Goal: Information Seeking & Learning: Compare options

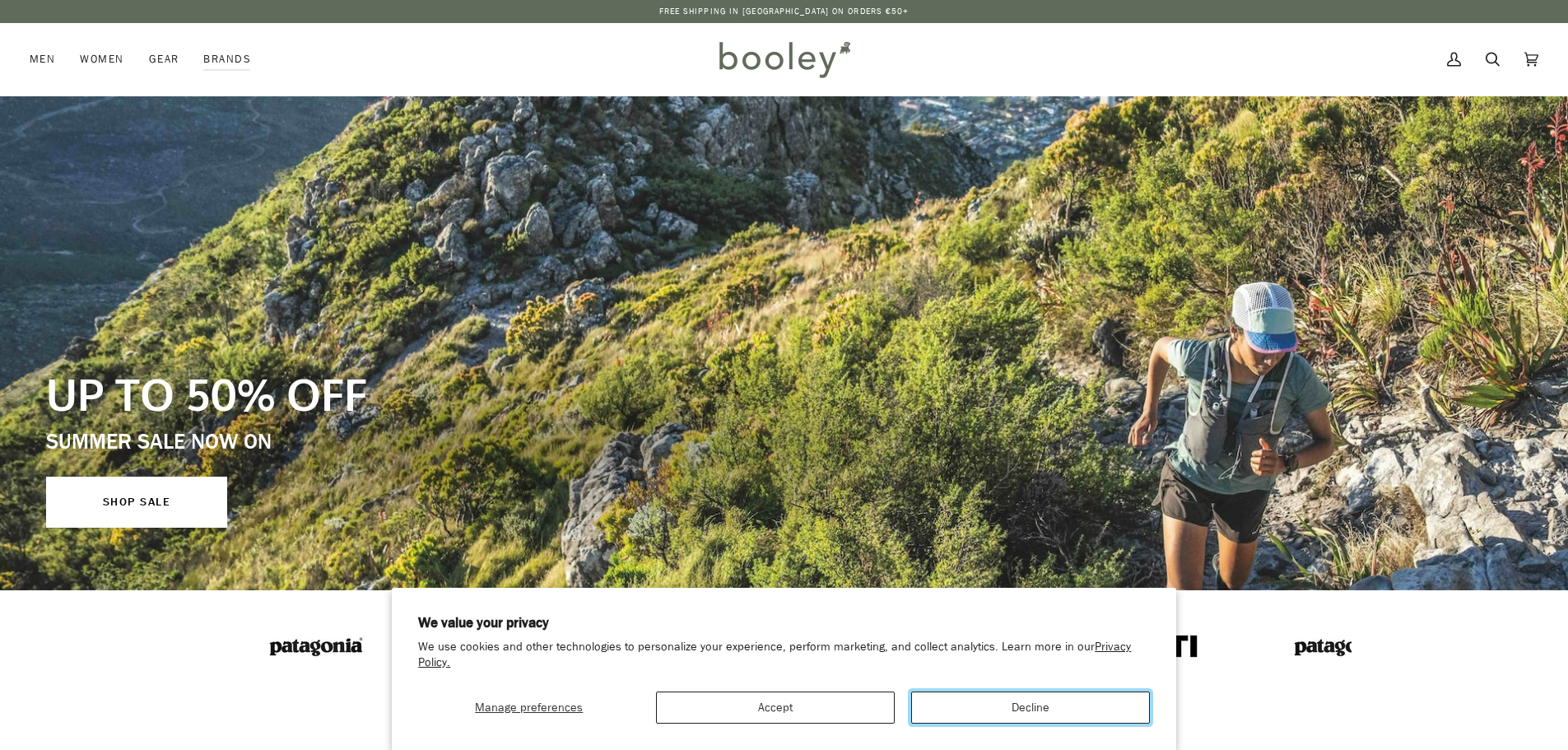
click at [1052, 708] on button "Decline" at bounding box center [1030, 707] width 239 height 32
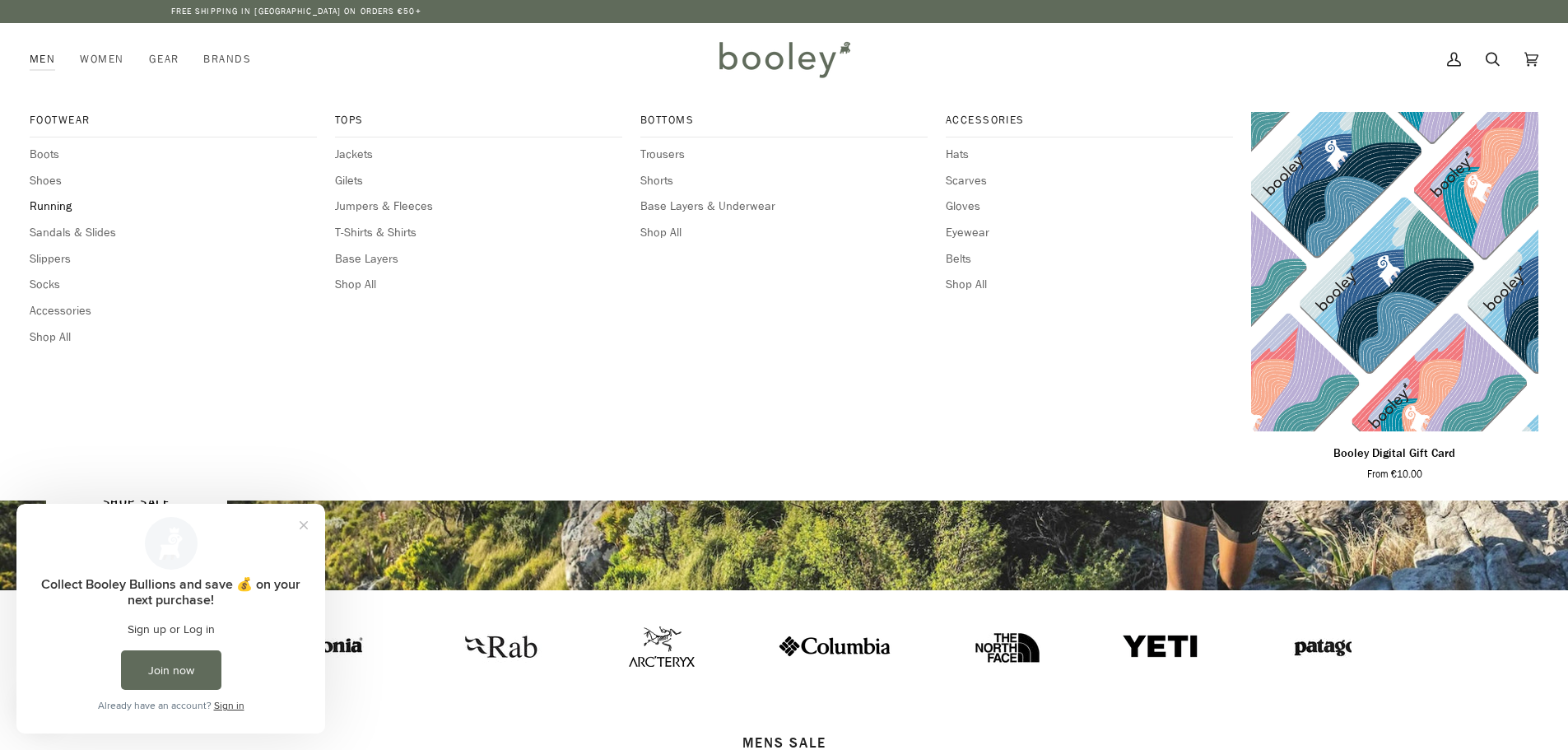
click at [56, 203] on span "Running" at bounding box center [174, 206] width 288 height 18
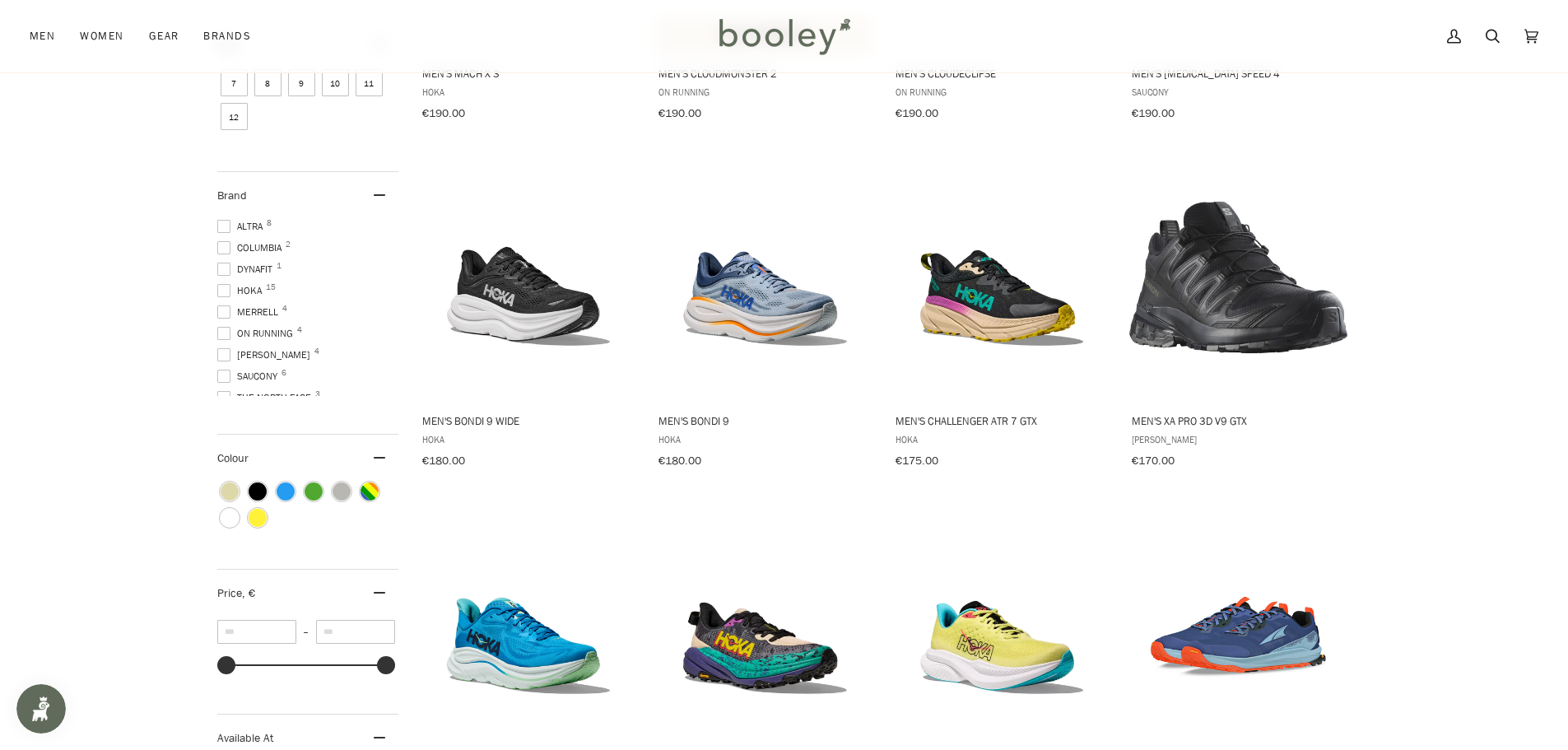
scroll to position [659, 0]
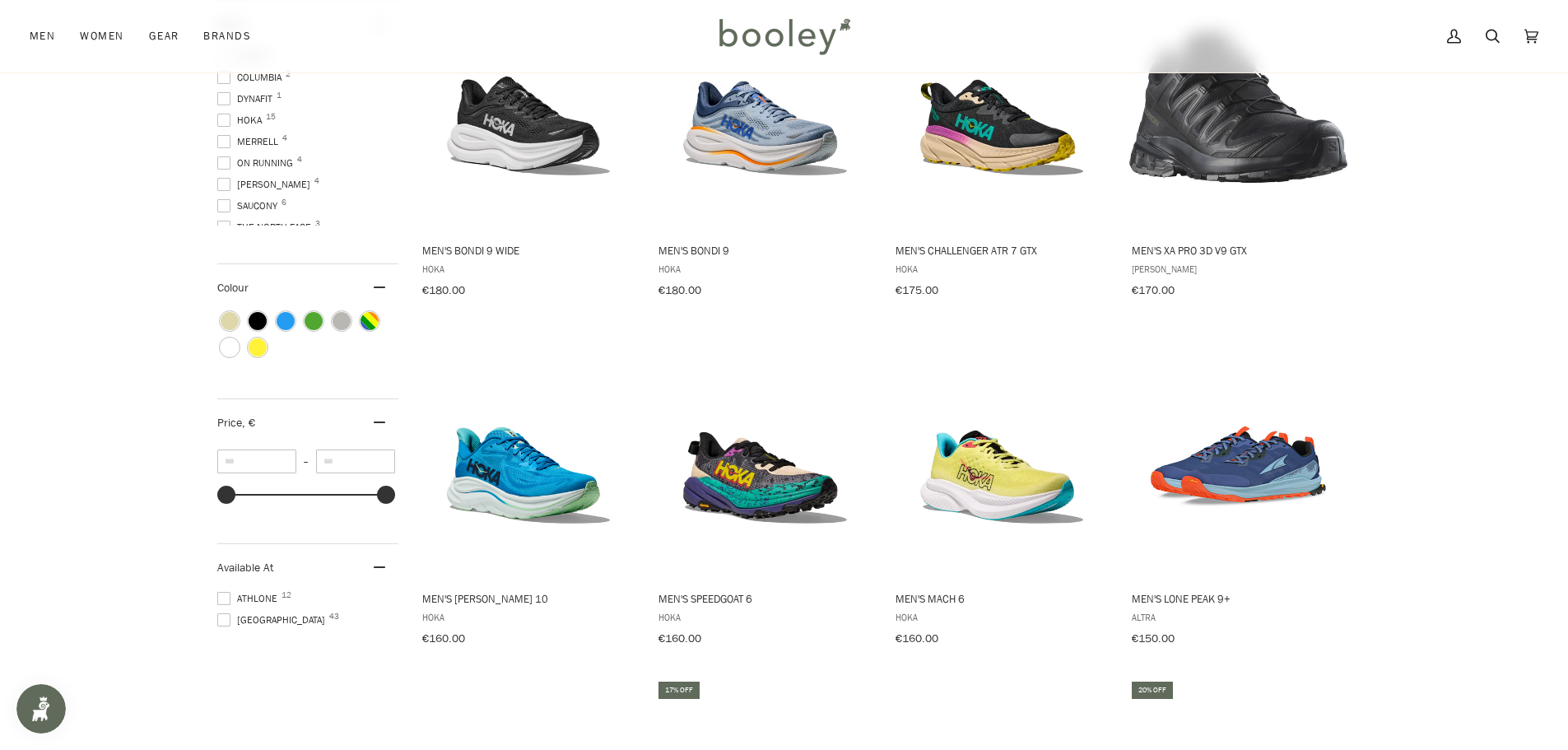
click at [223, 200] on span at bounding box center [223, 205] width 13 height 13
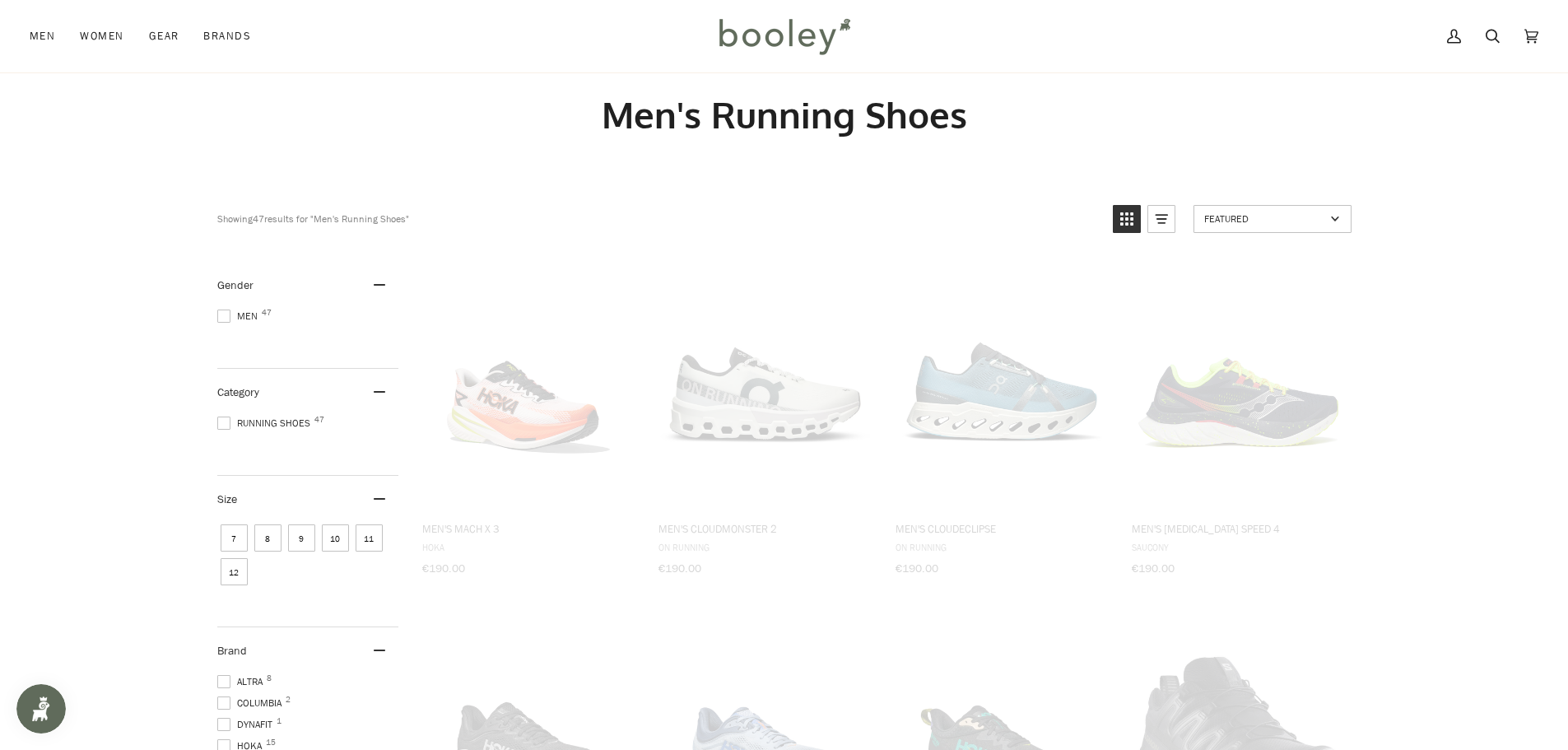
scroll to position [0, 0]
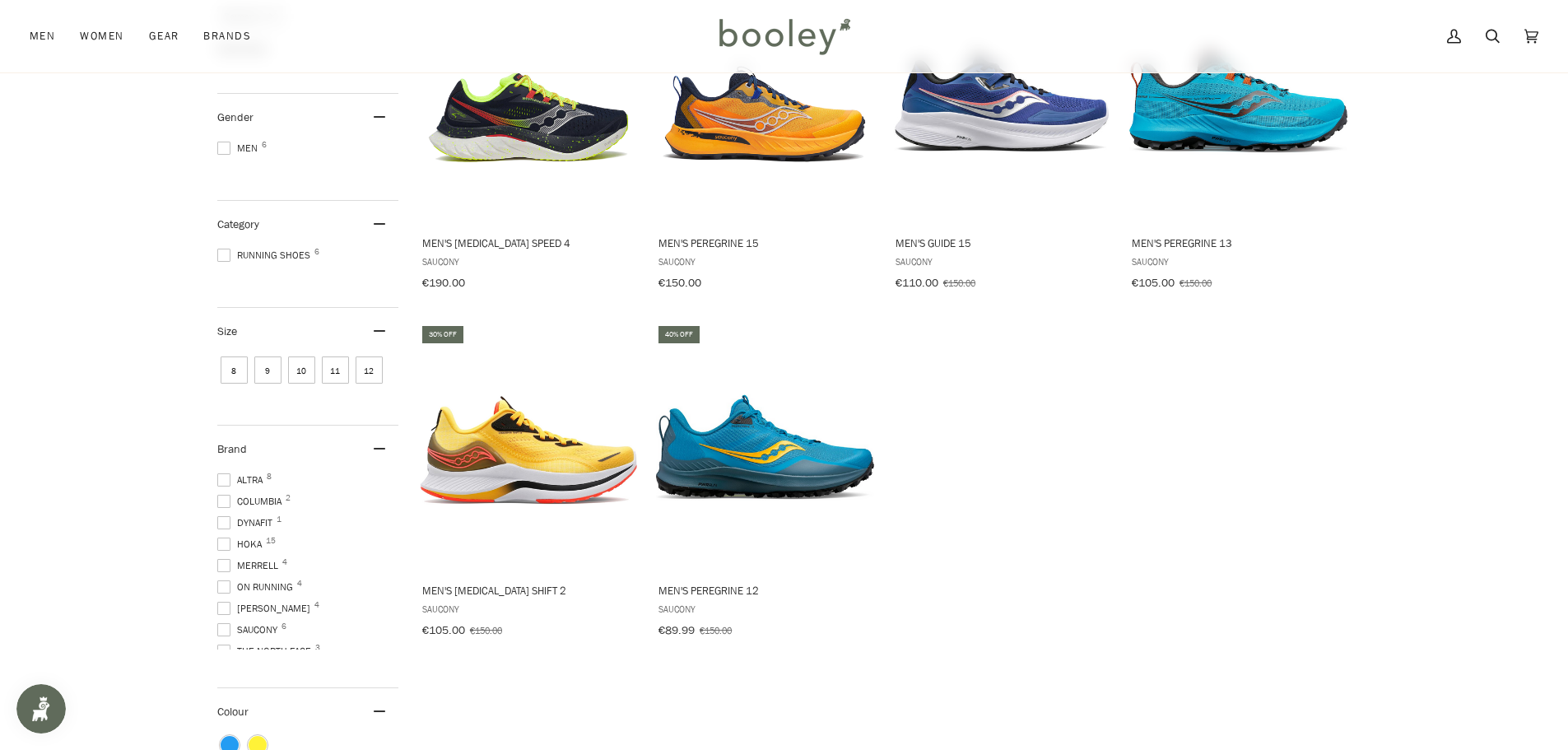
scroll to position [16, 0]
click at [227, 564] on span at bounding box center [223, 570] width 13 height 13
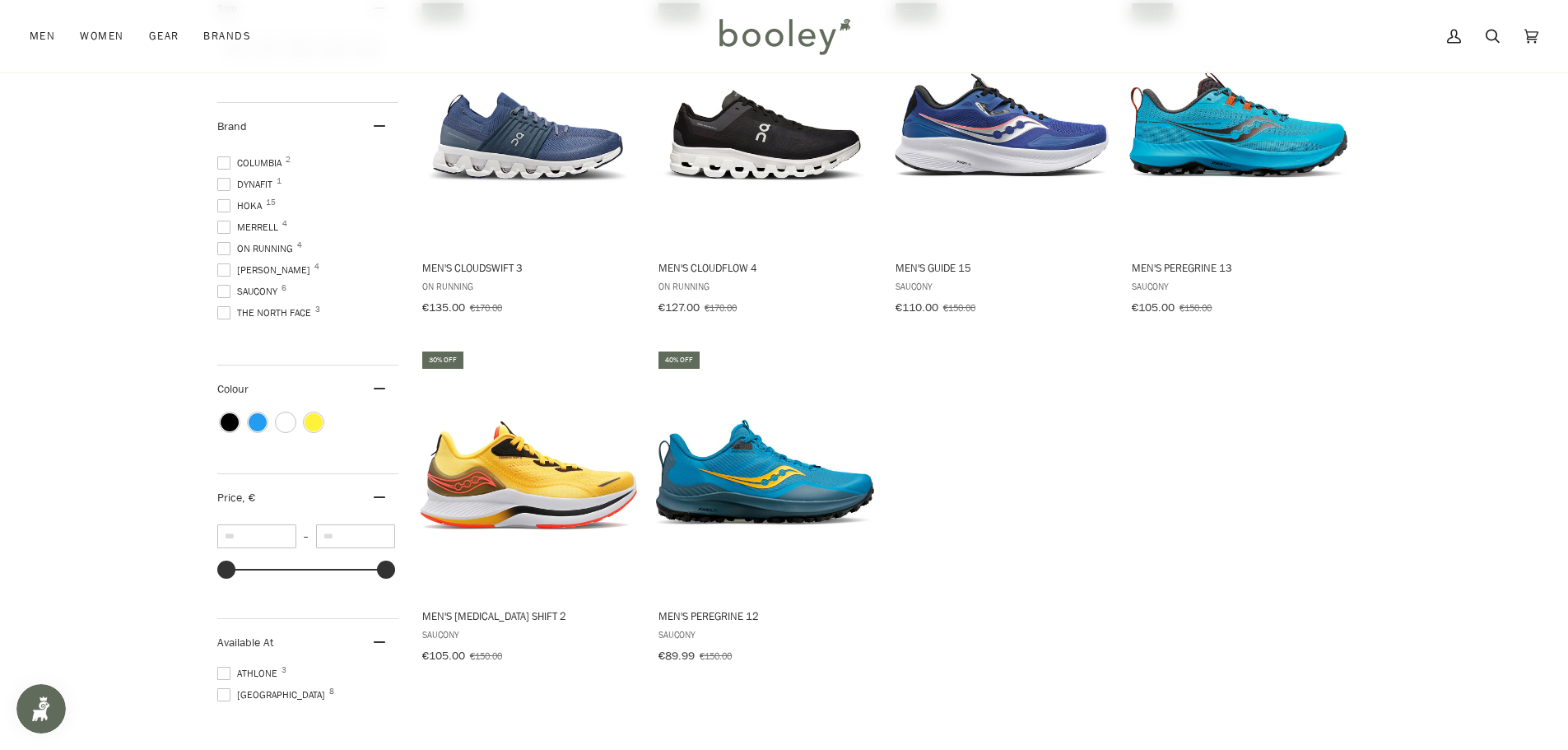
scroll to position [659, 0]
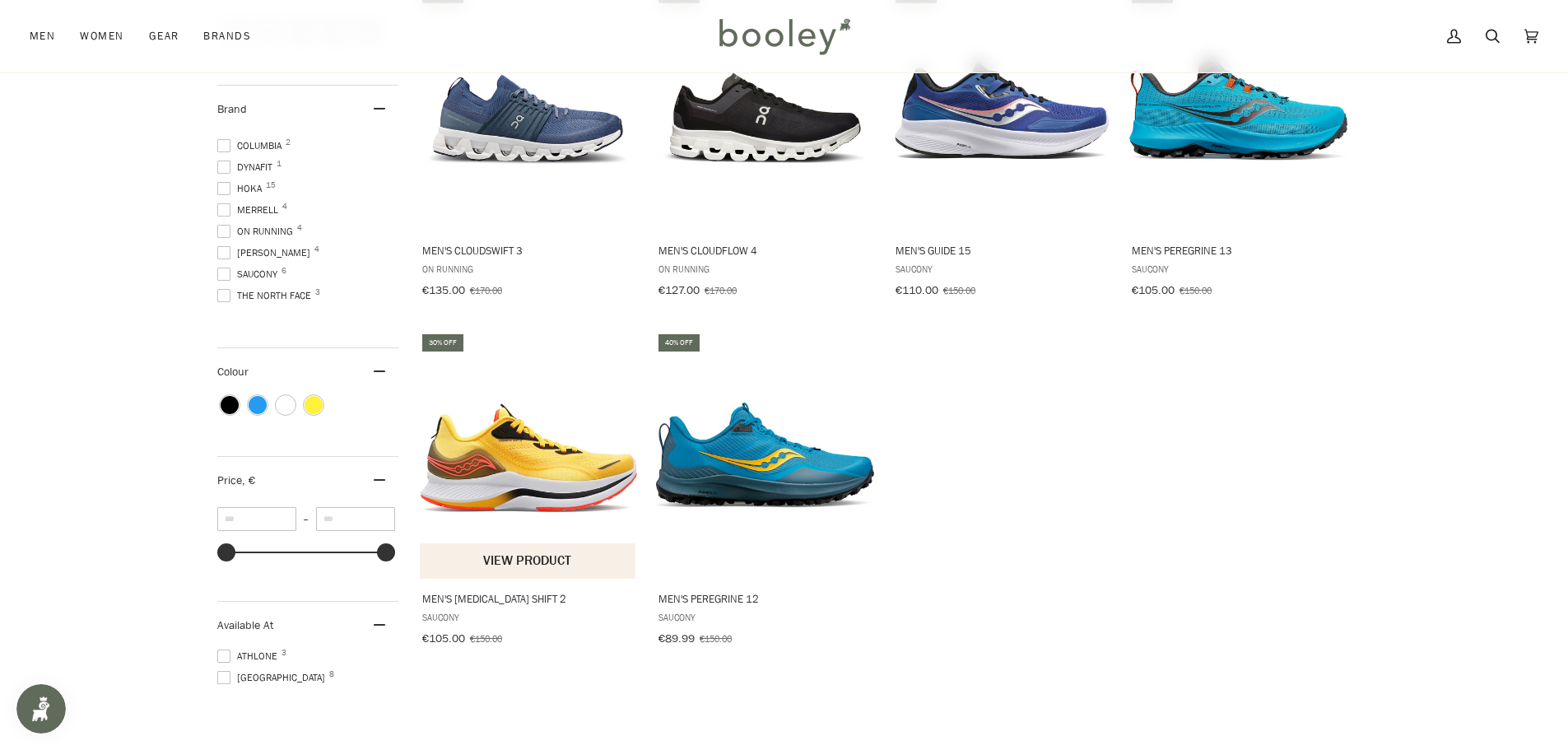
click at [525, 492] on img "Men's Endorphin Shift 2" at bounding box center [529, 455] width 218 height 218
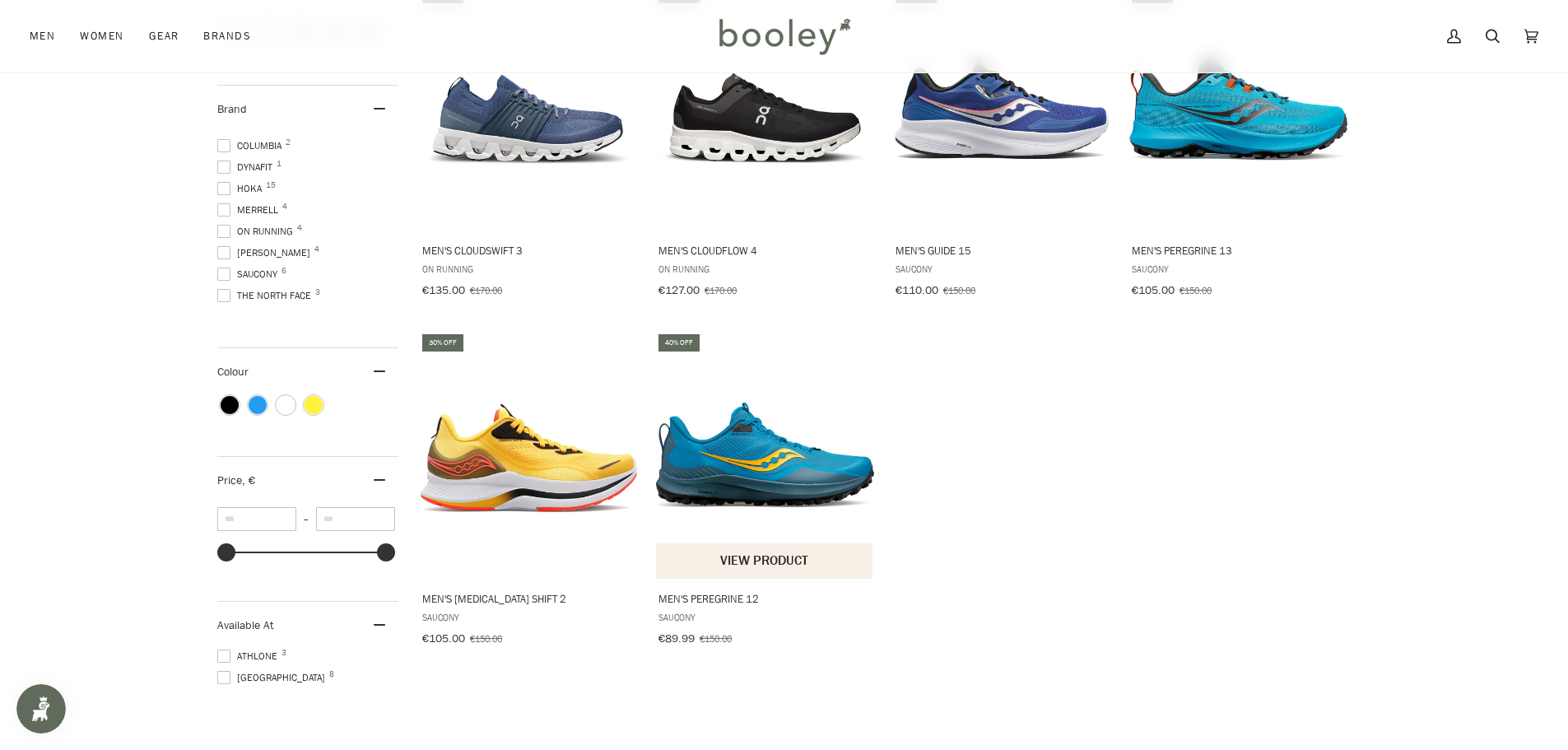
click at [733, 476] on img "Men's Peregrine 12" at bounding box center [765, 455] width 218 height 218
click at [994, 123] on img "Men's Guide 15" at bounding box center [1002, 107] width 218 height 218
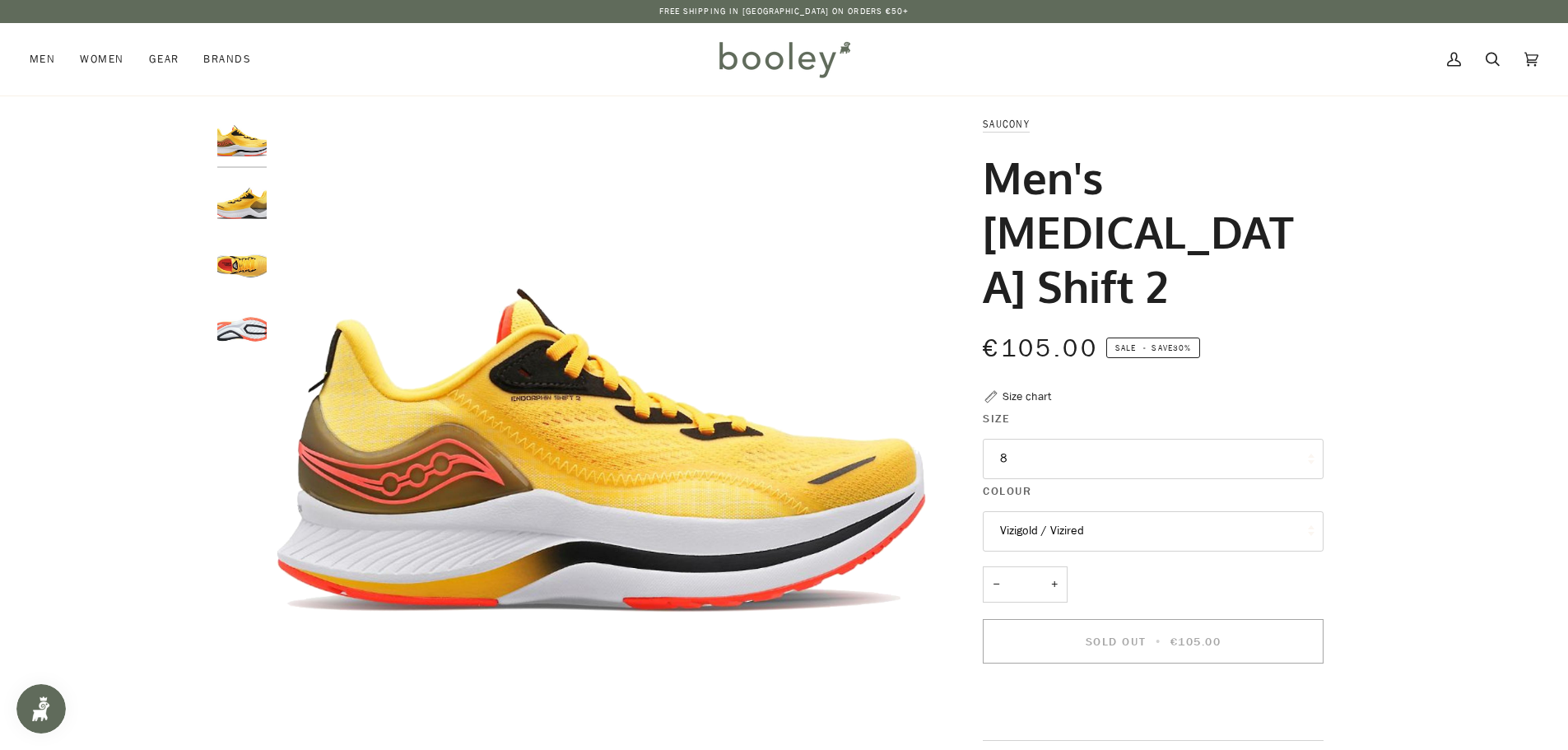
click at [1071, 464] on button "8" at bounding box center [1153, 458] width 341 height 41
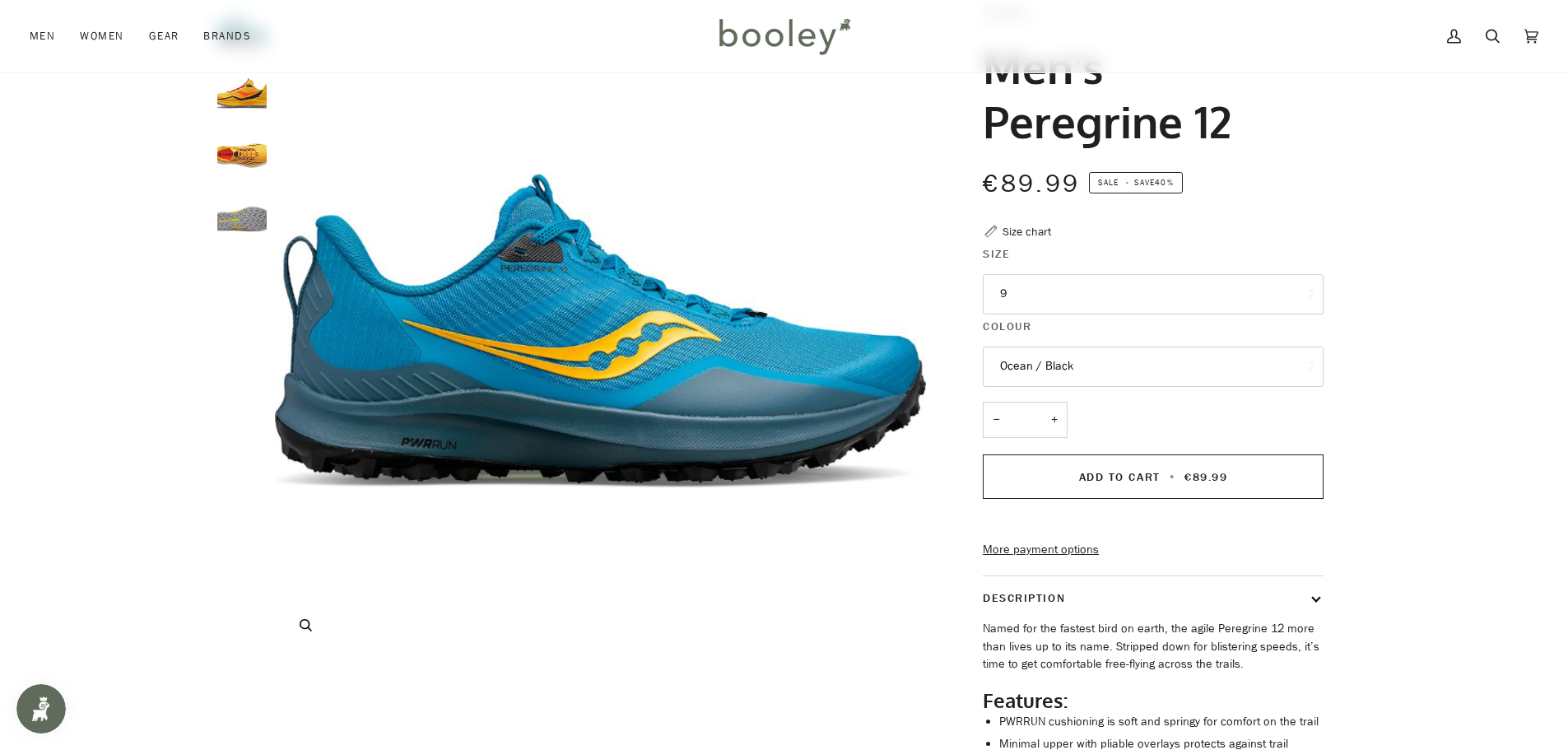
scroll to position [329, 0]
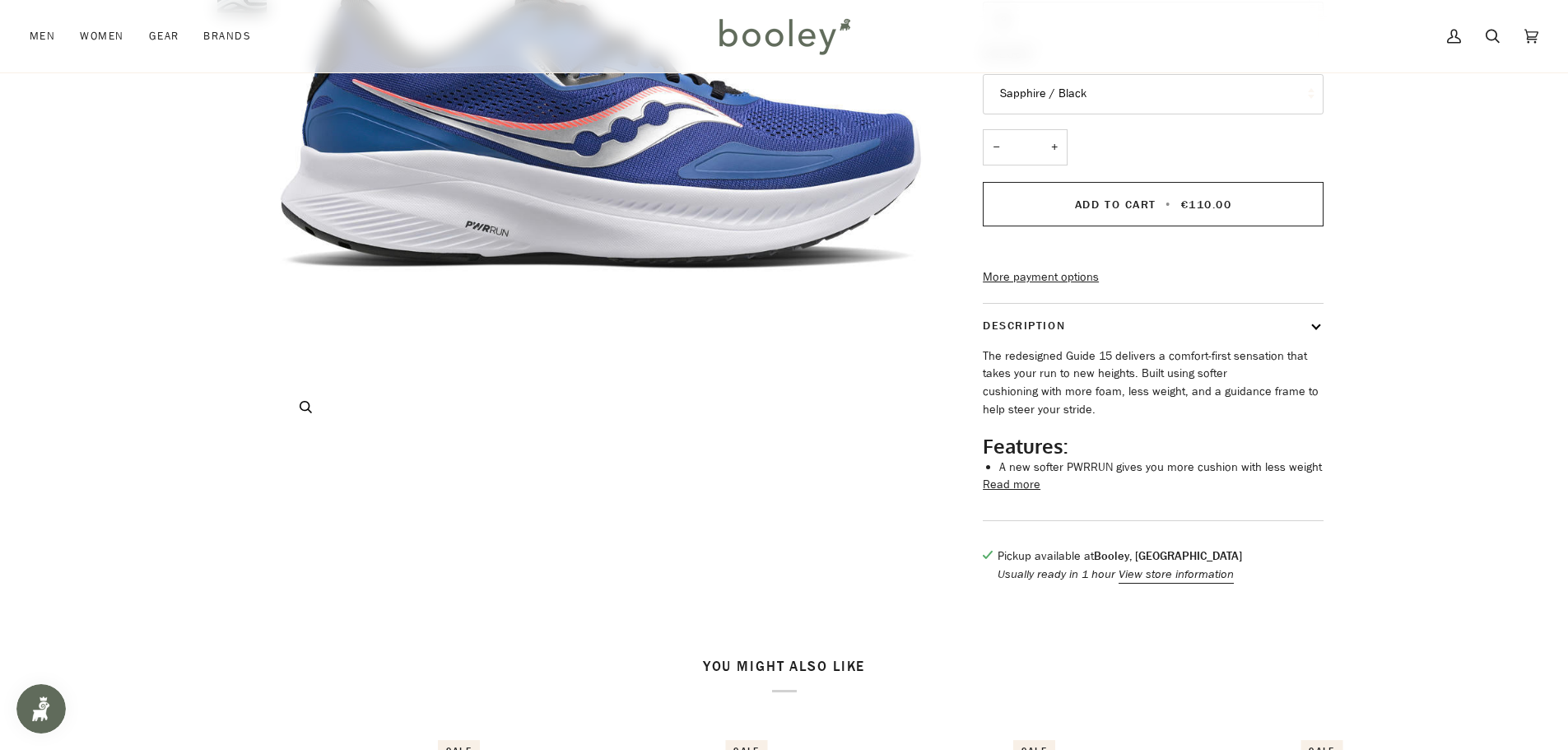
scroll to position [329, 0]
